Goal: Information Seeking & Learning: Learn about a topic

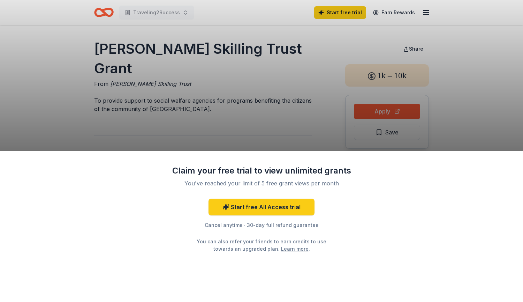
click at [457, 223] on div "Claim your free trial to view unlimited grants You've reached your limit of 5 f…" at bounding box center [261, 226] width 523 height 151
click at [469, 187] on div "Claim your free trial to view unlimited grants You've reached your limit of 5 f…" at bounding box center [261, 226] width 523 height 151
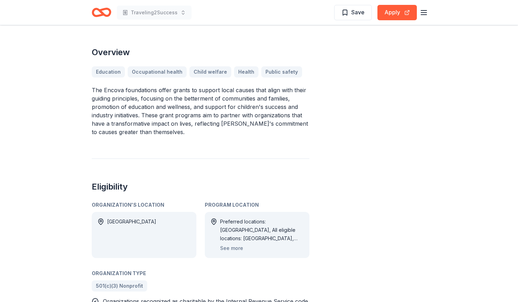
scroll to position [212, 0]
click at [230, 243] on button "See more" at bounding box center [231, 247] width 23 height 8
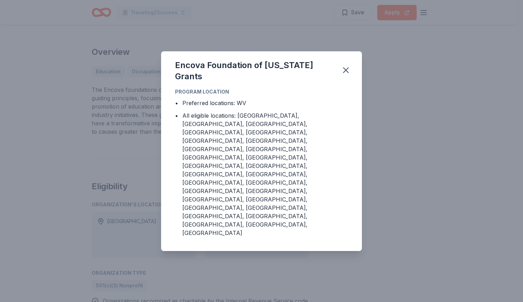
click at [430, 120] on div "Encova Foundation of [US_STATE] Grants Program Location • Preferred locations: …" at bounding box center [261, 151] width 523 height 302
